Goal: Information Seeking & Learning: Learn about a topic

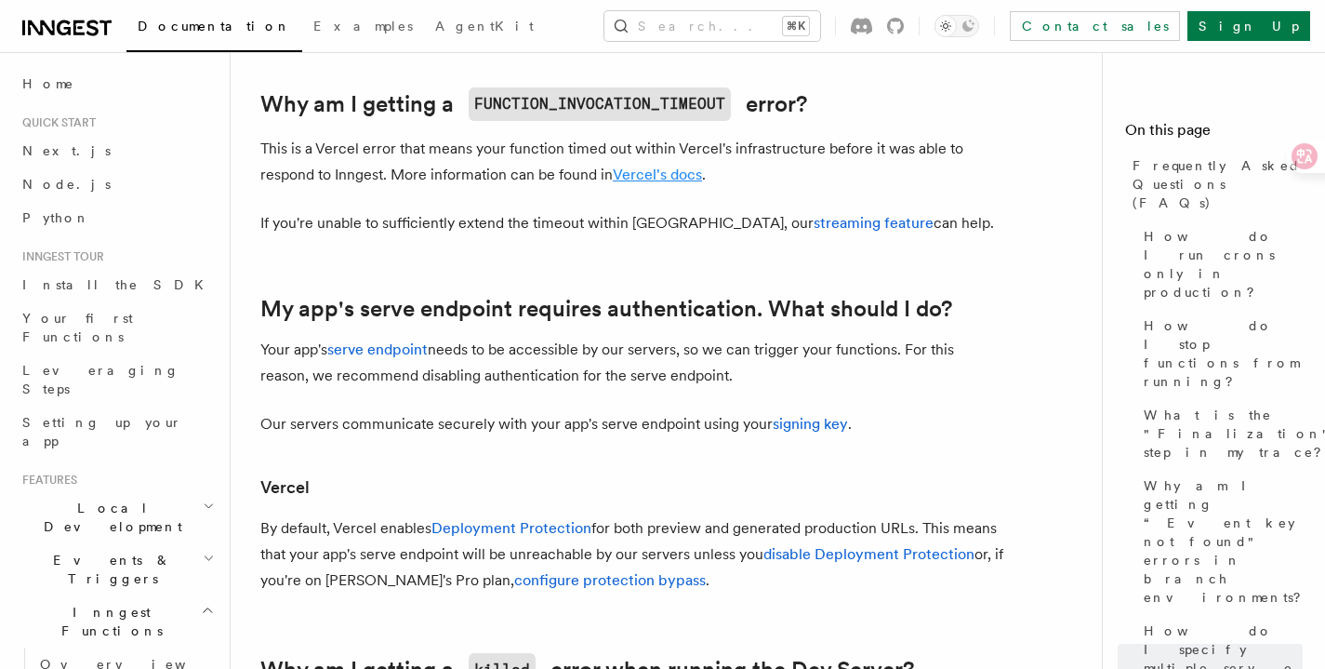
click at [679, 178] on link "Vercel's docs" at bounding box center [657, 175] width 89 height 18
click at [473, 228] on p "If you're unable to sufficiently extend the timeout within [GEOGRAPHIC_DATA], o…" at bounding box center [632, 223] width 744 height 26
drag, startPoint x: 499, startPoint y: 228, endPoint x: 599, endPoint y: 234, distance: 99.7
click at [523, 233] on p "If you're unable to sufficiently extend the timeout within [GEOGRAPHIC_DATA], o…" at bounding box center [632, 223] width 744 height 26
click at [599, 234] on p "If you're unable to sufficiently extend the timeout within [GEOGRAPHIC_DATA], o…" at bounding box center [632, 223] width 744 height 26
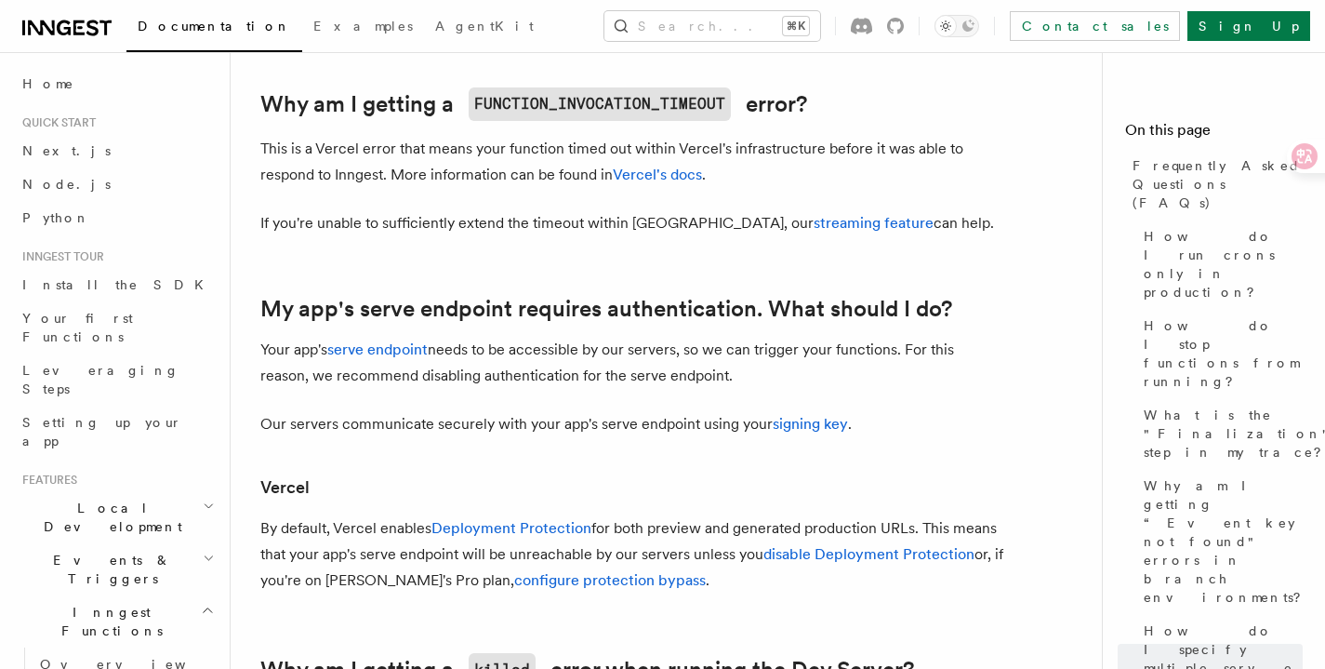
click at [865, 228] on p "If you're unable to sufficiently extend the timeout within [GEOGRAPHIC_DATA], o…" at bounding box center [632, 223] width 744 height 26
click at [486, 225] on p "If you're unable to sufficiently extend the timeout within [GEOGRAPHIC_DATA], o…" at bounding box center [632, 223] width 744 height 26
click at [814, 225] on link "streaming feature" at bounding box center [874, 223] width 120 height 18
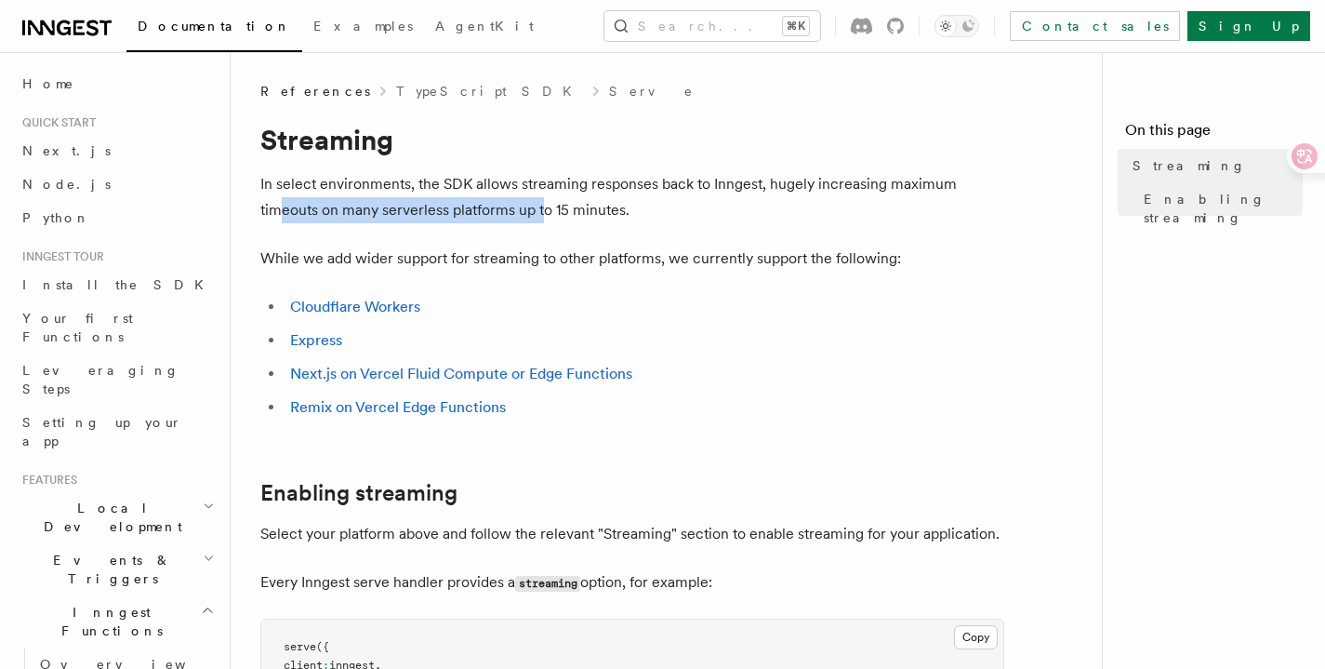
drag, startPoint x: 279, startPoint y: 213, endPoint x: 629, endPoint y: 218, distance: 349.7
click at [620, 217] on p "In select environments, the SDK allows streaming responses back to Inngest, hug…" at bounding box center [632, 197] width 744 height 52
click at [673, 222] on p "In select environments, the SDK allows streaming responses back to Inngest, hug…" at bounding box center [632, 197] width 744 height 52
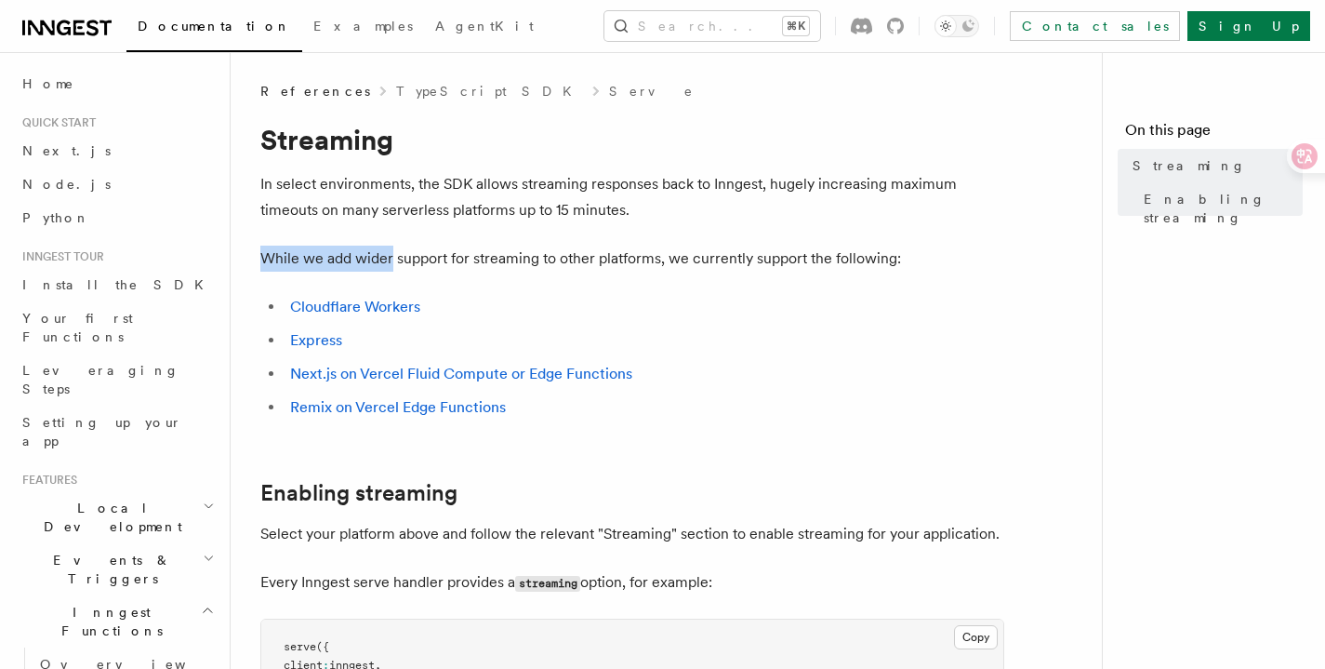
drag, startPoint x: 270, startPoint y: 258, endPoint x: 414, endPoint y: 259, distance: 144.2
click at [395, 259] on p "While we add wider support for streaming to other platforms, we currently suppo…" at bounding box center [632, 259] width 744 height 26
drag, startPoint x: 514, startPoint y: 259, endPoint x: 537, endPoint y: 259, distance: 22.3
click at [528, 259] on p "While we add wider support for streaming to other platforms, we currently suppo…" at bounding box center [632, 259] width 744 height 26
drag, startPoint x: 674, startPoint y: 257, endPoint x: 711, endPoint y: 257, distance: 37.2
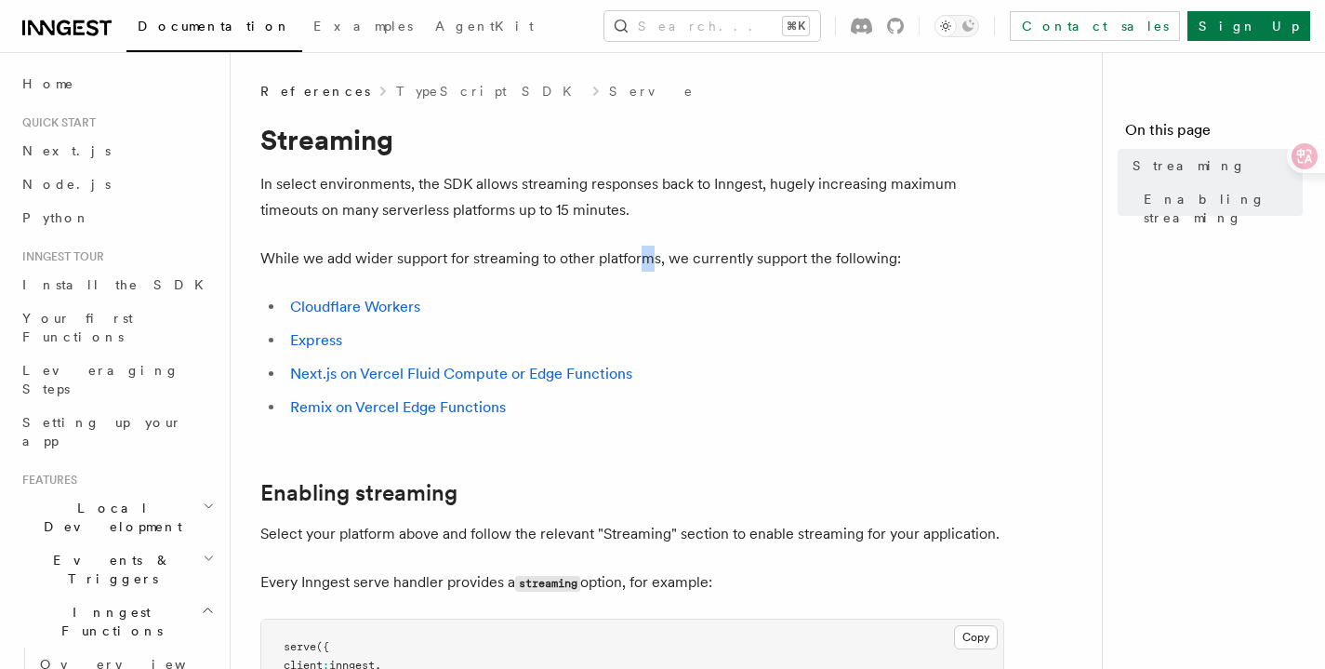
click at [693, 257] on p "While we add wider support for streaming to other platforms, we currently suppo…" at bounding box center [632, 259] width 744 height 26
click at [781, 258] on p "While we add wider support for streaming to other platforms, we currently suppo…" at bounding box center [632, 259] width 744 height 26
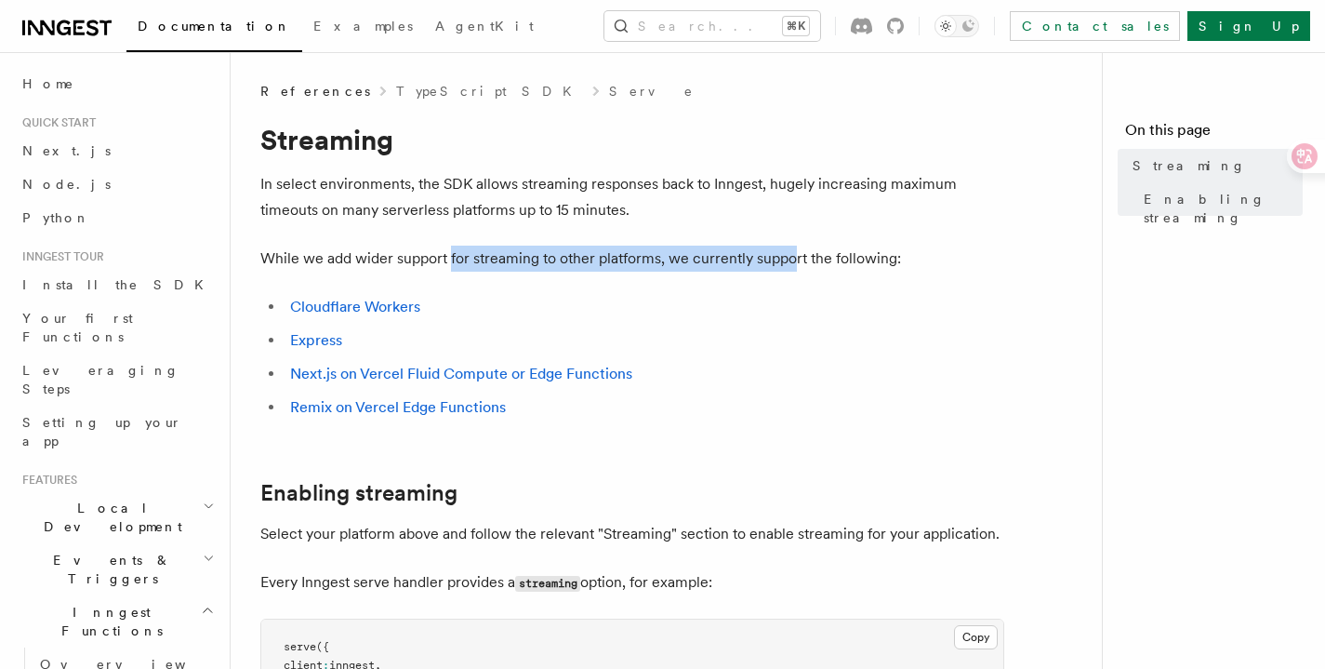
drag, startPoint x: 525, startPoint y: 254, endPoint x: 879, endPoint y: 269, distance: 354.7
click at [851, 269] on p "While we add wider support for streaming to other platforms, we currently suppo…" at bounding box center [632, 259] width 744 height 26
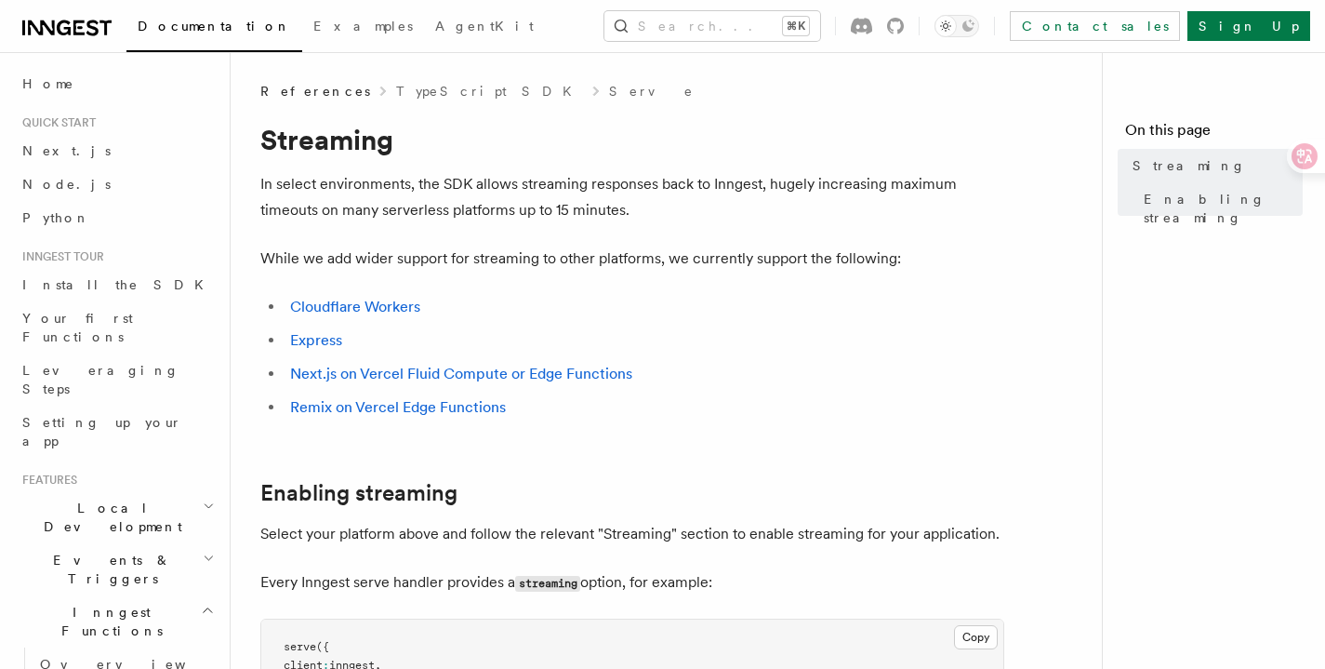
click at [884, 268] on p "While we add wider support for streaming to other platforms, we currently suppo…" at bounding box center [632, 259] width 744 height 26
drag, startPoint x: 658, startPoint y: 268, endPoint x: 818, endPoint y: 277, distance: 160.2
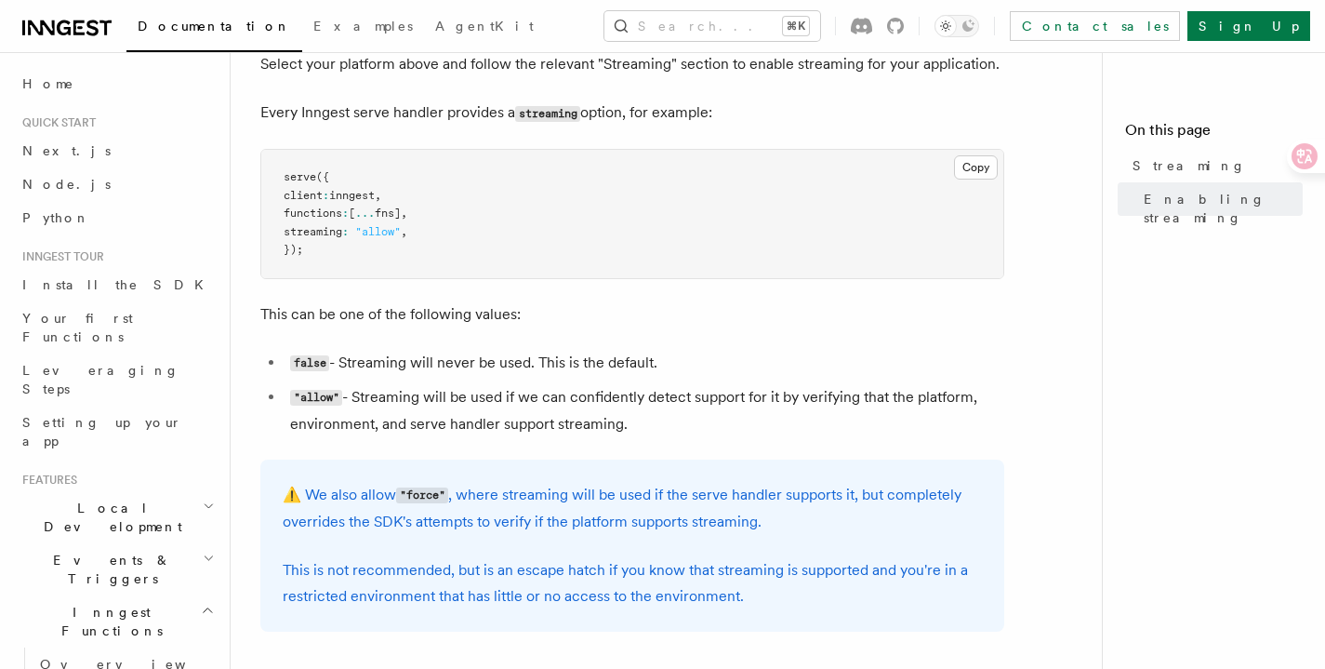
scroll to position [404, 0]
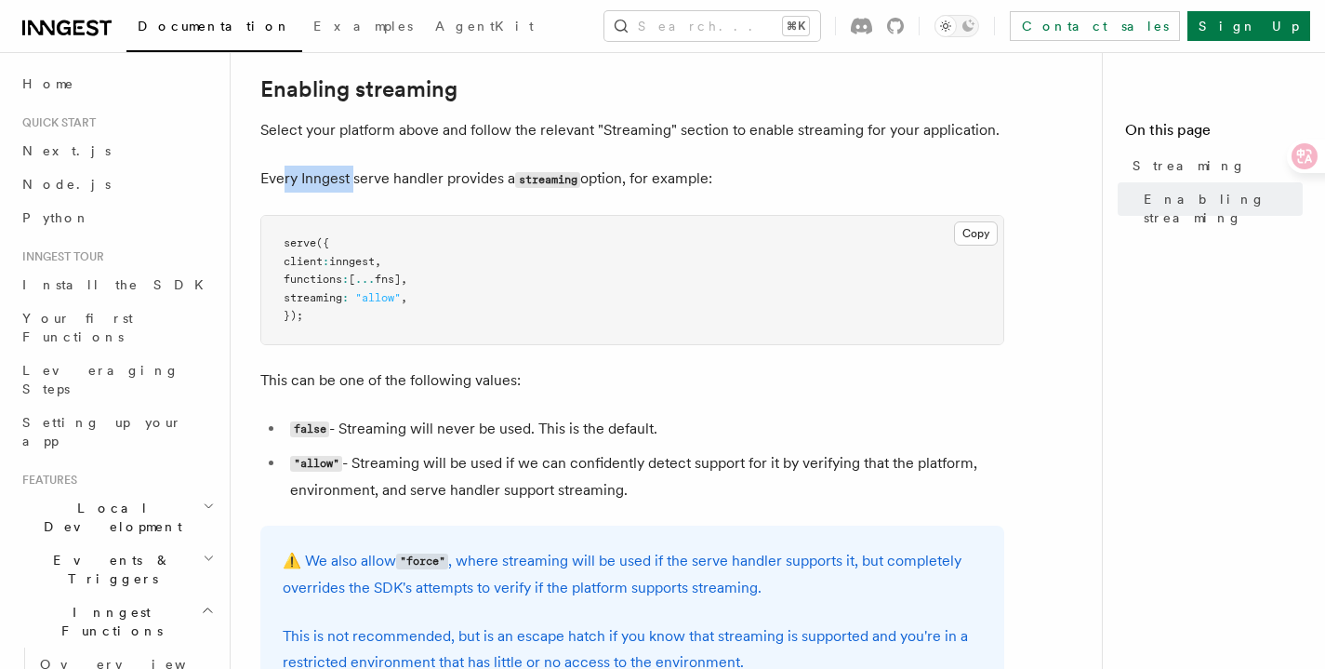
drag, startPoint x: 352, startPoint y: 180, endPoint x: 432, endPoint y: 180, distance: 80.0
click at [419, 180] on p "Every Inngest serve handler provides a streaming option, for example:" at bounding box center [632, 179] width 744 height 27
click at [442, 180] on p "Every Inngest serve handler provides a streaming option, for example:" at bounding box center [632, 179] width 744 height 27
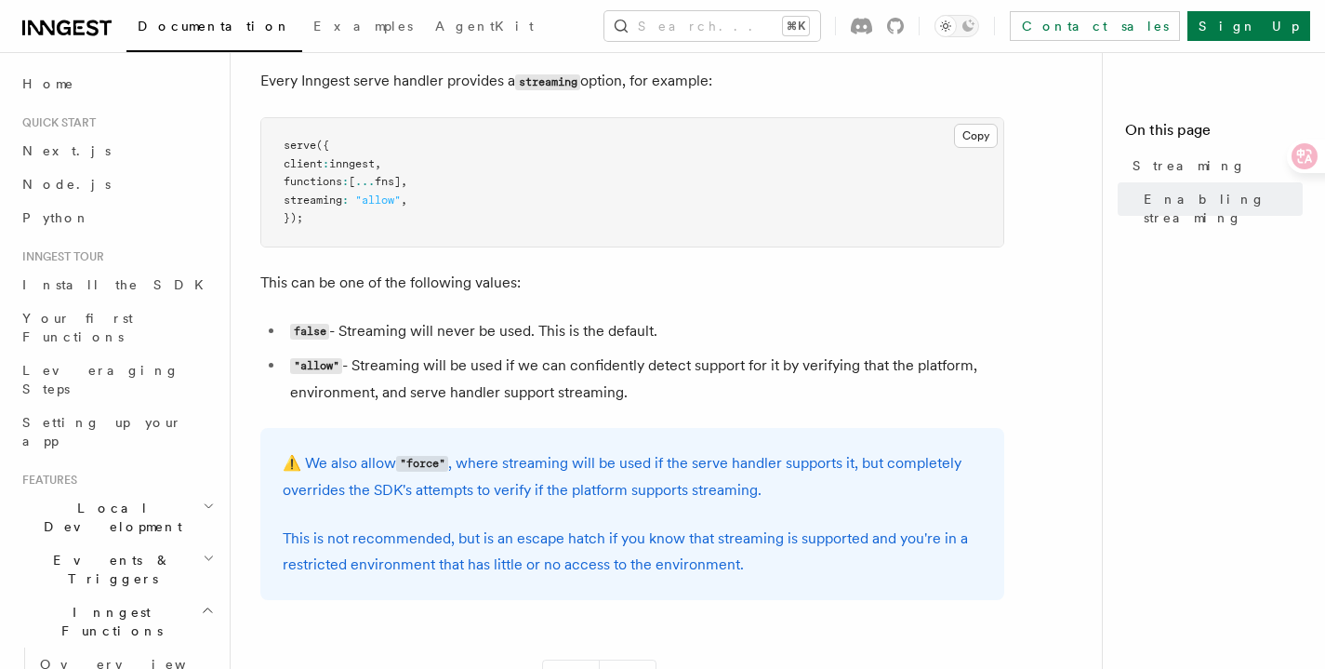
scroll to position [578, 0]
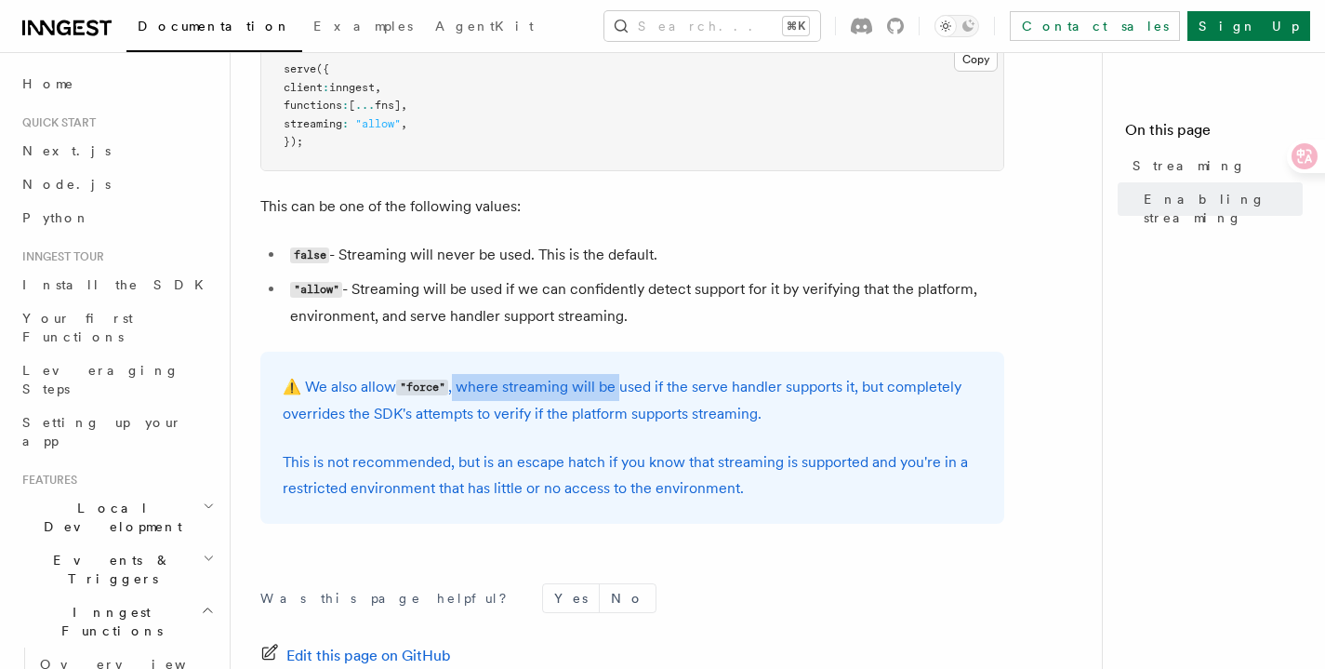
drag, startPoint x: 451, startPoint y: 386, endPoint x: 637, endPoint y: 396, distance: 186.3
click at [617, 396] on p "⚠️ We also allow "force" , where streaming will be used if the serve handler su…" at bounding box center [632, 400] width 699 height 53
drag, startPoint x: 665, startPoint y: 396, endPoint x: 698, endPoint y: 396, distance: 33.5
click at [669, 396] on p "⚠️ We also allow "force" , where streaming will be used if the serve handler su…" at bounding box center [632, 400] width 699 height 53
click at [747, 397] on p "⚠️ We also allow "force" , where streaming will be used if the serve handler su…" at bounding box center [632, 400] width 699 height 53
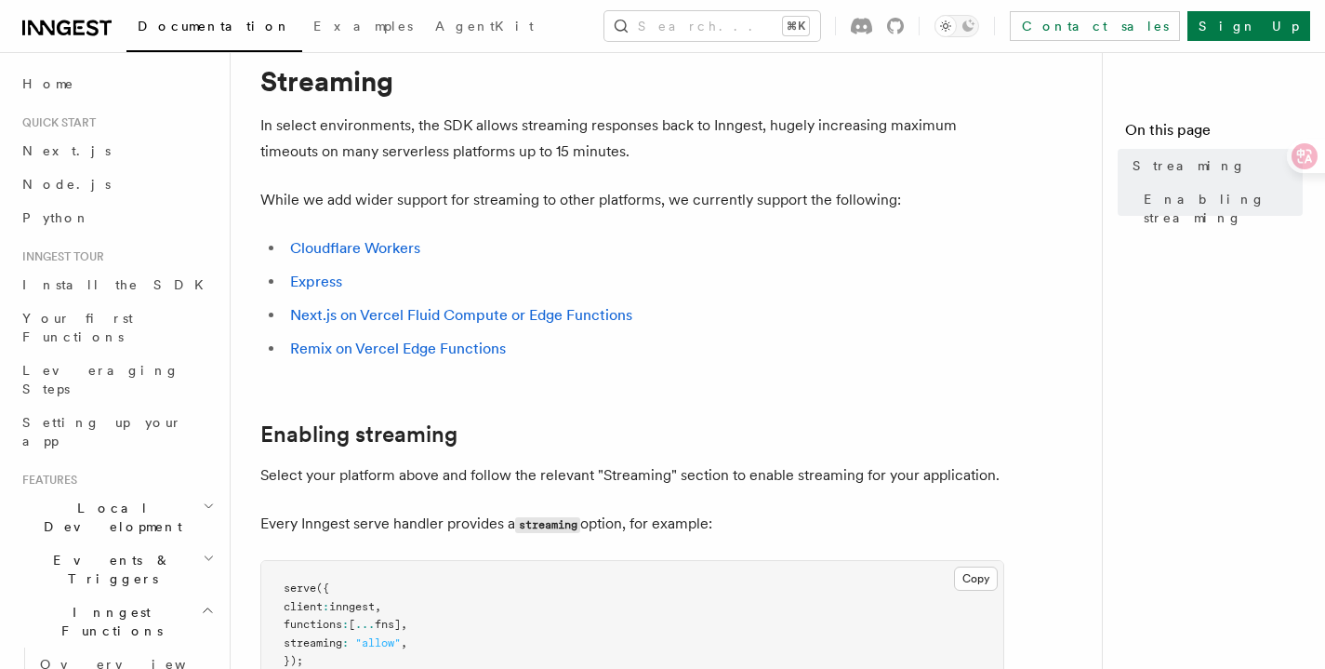
scroll to position [0, 0]
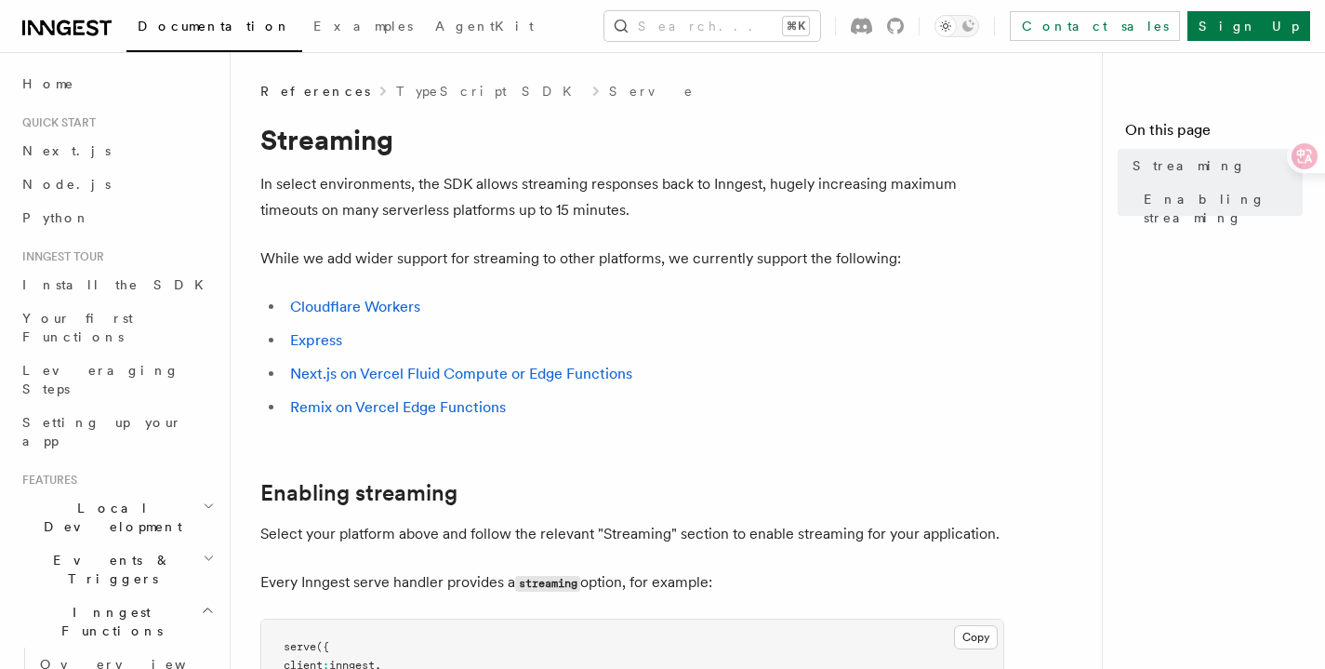
click at [682, 183] on p "In select environments, the SDK allows streaming responses back to Inngest, hug…" at bounding box center [632, 197] width 744 height 52
